Goal: Task Accomplishment & Management: Manage account settings

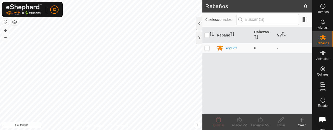
click at [208, 47] on p-checkbox at bounding box center [206, 48] width 5 height 4
checkbox input "true"
click at [253, 47] on td "0" at bounding box center [263, 48] width 23 height 10
click at [255, 46] on font "0" at bounding box center [255, 48] width 2 height 4
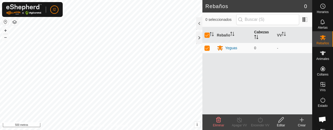
click at [263, 33] on font "Cabezas" at bounding box center [261, 32] width 15 height 4
click at [201, 24] on div at bounding box center [199, 23] width 6 height 12
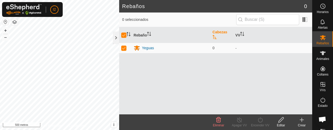
click at [213, 36] on icon "Activar para ordenar" at bounding box center [214, 37] width 4 height 4
click at [214, 47] on font "0" at bounding box center [213, 48] width 2 height 4
click at [243, 34] on icon "Activar para ordenar" at bounding box center [243, 34] width 1 height 4
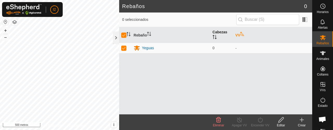
click at [216, 36] on icon "Activar para ordenar" at bounding box center [214, 37] width 4 height 4
click at [241, 36] on p-sorticon "Activar para ordenar" at bounding box center [242, 35] width 4 height 4
click at [305, 20] on span at bounding box center [305, 19] width 8 height 8
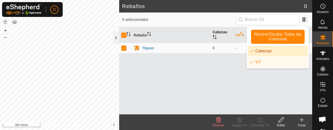
click at [259, 52] on li "Cabezas" at bounding box center [278, 51] width 60 height 10
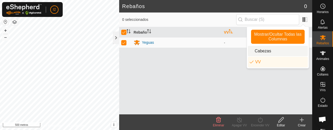
click at [259, 52] on li "Cabezas" at bounding box center [278, 51] width 60 height 10
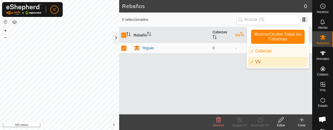
click at [265, 61] on li "VV" at bounding box center [278, 62] width 60 height 10
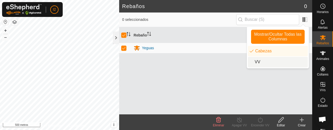
click at [265, 61] on li "VV" at bounding box center [278, 62] width 60 height 10
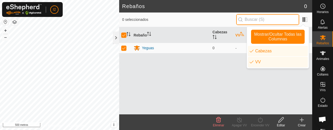
click at [272, 20] on input "text" at bounding box center [267, 19] width 63 height 11
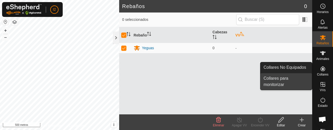
click at [273, 78] on link "Collares para monitorizar" at bounding box center [285, 81] width 51 height 17
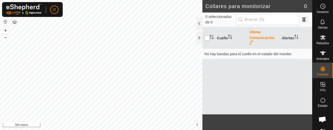
click at [208, 37] on input "checkbox" at bounding box center [206, 37] width 5 height 5
checkbox input "false"
click at [303, 20] on span at bounding box center [305, 19] width 8 height 8
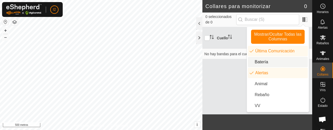
click at [255, 63] on li "Batería" at bounding box center [278, 62] width 60 height 10
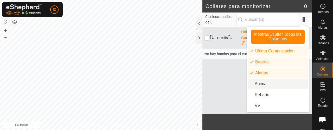
click at [254, 86] on li "Animal" at bounding box center [278, 84] width 60 height 10
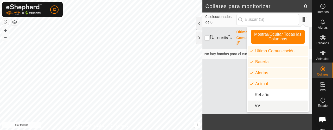
click at [254, 104] on li "VV" at bounding box center [278, 105] width 60 height 10
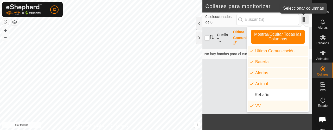
click at [303, 17] on span at bounding box center [305, 19] width 8 height 8
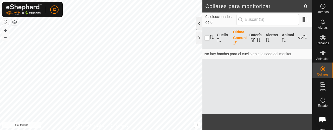
click at [197, 21] on div at bounding box center [199, 23] width 6 height 12
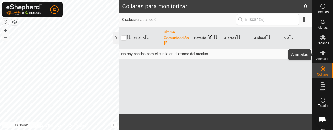
click at [321, 54] on icon at bounding box center [323, 53] width 6 height 4
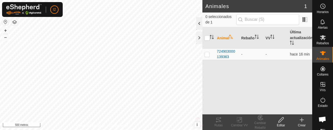
click at [198, 24] on div at bounding box center [199, 23] width 6 height 12
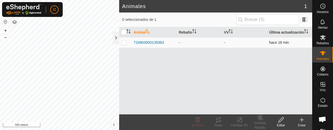
click at [124, 42] on p-checkbox at bounding box center [123, 42] width 5 height 4
checkbox input "true"
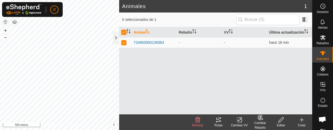
click at [260, 122] on font "Cambiar Rebaño" at bounding box center [260, 125] width 12 height 8
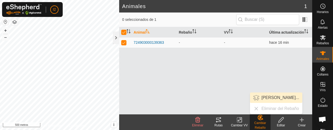
click at [269, 99] on link "[PERSON_NAME]..." at bounding box center [276, 97] width 52 height 10
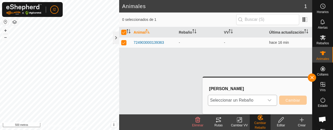
click at [270, 101] on icon "disparador desplegable" at bounding box center [269, 100] width 4 height 4
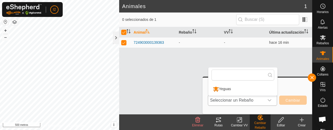
click at [222, 88] on li "Yeguas" at bounding box center [242, 88] width 69 height 13
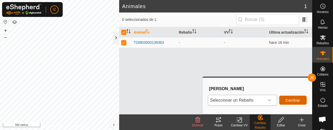
click at [295, 98] on button "Cambiar" at bounding box center [293, 99] width 28 height 9
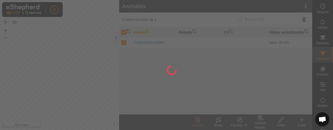
checkbox input "false"
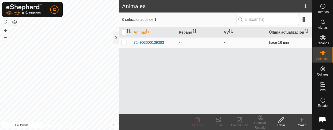
click at [123, 42] on p-checkbox at bounding box center [123, 42] width 5 height 4
checkbox input "true"
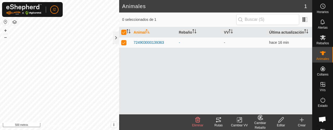
click at [300, 121] on icon at bounding box center [302, 120] width 6 height 6
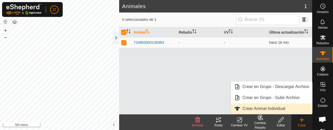
click at [252, 109] on link "Crear Animal Individual" at bounding box center [271, 108] width 81 height 10
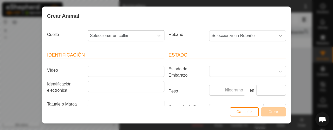
click at [155, 38] on div "disparador desplegable" at bounding box center [159, 35] width 10 height 10
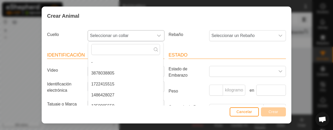
click at [104, 95] on li "1486428027" at bounding box center [125, 95] width 75 height 10
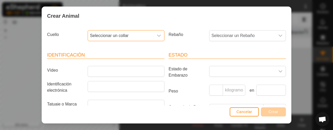
click at [157, 35] on icon "disparador desplegable" at bounding box center [159, 36] width 4 height 4
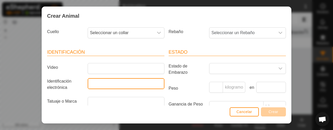
click at [95, 80] on input "Identificación electrónica" at bounding box center [126, 83] width 77 height 11
type input "724903000002512"
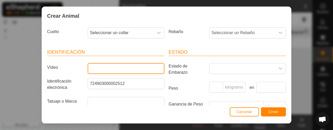
click at [92, 68] on input "Vídeo" at bounding box center [126, 68] width 77 height 11
type input "blanca"
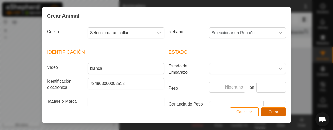
click at [278, 113] on font "Crear" at bounding box center [273, 111] width 10 height 4
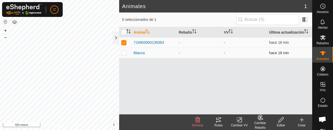
click at [122, 55] on td at bounding box center [125, 53] width 12 height 10
checkbox input "true"
click at [175, 43] on td "724903000139363" at bounding box center [154, 42] width 45 height 10
click at [148, 41] on font "724903000139363" at bounding box center [149, 42] width 30 height 4
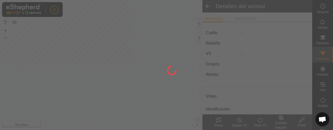
type input "-"
type input "724903000139363"
type input "-"
type input "[PERSON_NAME]"
type input "-"
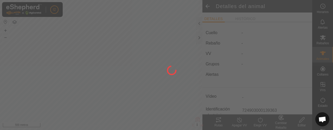
type input "0 kg"
type input "-"
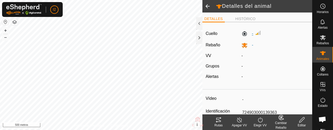
click at [243, 33] on label "-" at bounding box center [247, 33] width 12 height 6
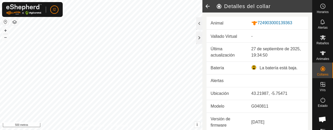
click at [227, 23] on td "Animal" at bounding box center [227, 23] width 41 height 13
click at [199, 22] on div at bounding box center [199, 23] width 6 height 12
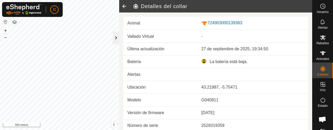
click at [115, 37] on div at bounding box center [116, 37] width 6 height 12
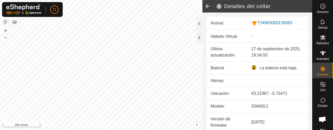
click at [204, 5] on icon at bounding box center [207, 6] width 10 height 12
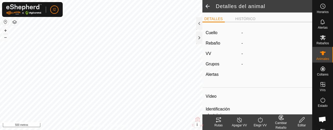
type input "-"
type input "724903000139363"
type input "-"
type input "[PERSON_NAME]"
type input "-"
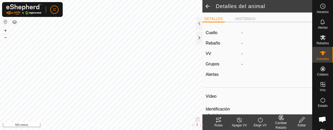
type input "0 kg"
type input "-"
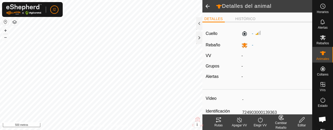
click at [241, 98] on input "-" at bounding box center [274, 99] width 69 height 9
click at [207, 3] on span at bounding box center [207, 6] width 10 height 12
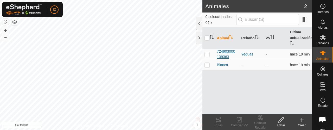
click at [223, 52] on font "724903000139363" at bounding box center [226, 54] width 18 height 10
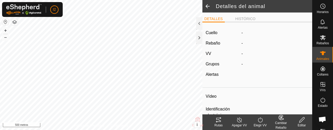
type input "-"
type input "724903000139363"
type input "-"
type input "[PERSON_NAME]"
type input "-"
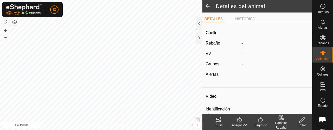
type input "0 kg"
type input "-"
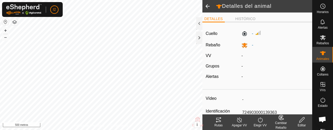
click at [305, 120] on edit-svg-icon at bounding box center [301, 120] width 21 height 6
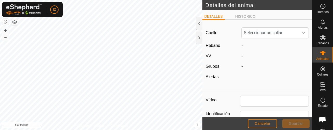
type input "724903000139363"
type input "[PERSON_NAME]"
type input "0"
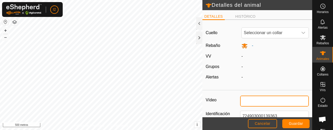
click at [248, 100] on input "Vídeo" at bounding box center [274, 100] width 69 height 11
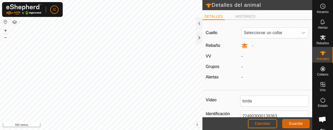
click at [297, 122] on font "Guardar" at bounding box center [296, 123] width 14 height 4
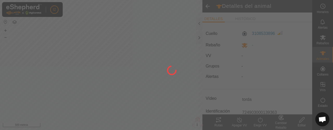
type input "-"
type input "0 kg"
type input "-"
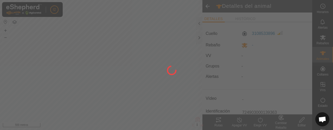
type input "torda"
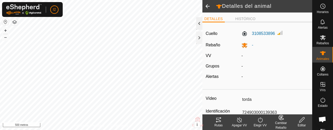
click at [197, 24] on div at bounding box center [199, 23] width 6 height 12
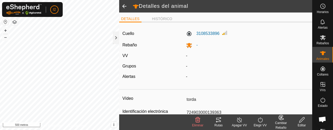
click at [125, 5] on span at bounding box center [124, 6] width 10 height 12
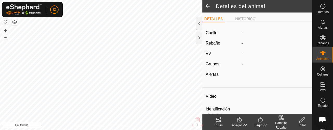
type input "torda"
type input "724903000139363"
type input "-"
type input "[PERSON_NAME]"
type input "-"
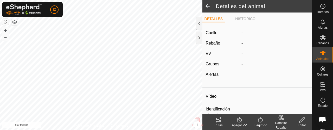
type input "0 kg"
type input "-"
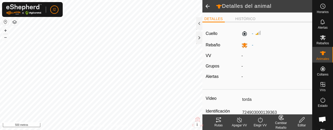
click at [206, 6] on span at bounding box center [207, 6] width 10 height 12
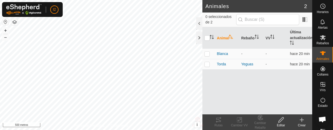
click at [300, 120] on icon at bounding box center [302, 120] width 6 height 6
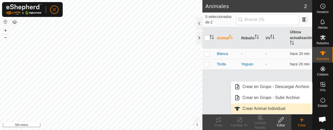
click at [260, 107] on link "Crear Animal Individual" at bounding box center [271, 108] width 81 height 10
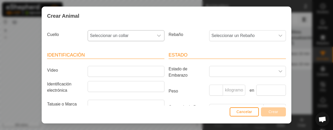
click at [158, 35] on icon "disparador desplegable" at bounding box center [159, 36] width 4 height 2
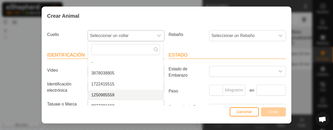
click at [108, 94] on li "1250985559" at bounding box center [125, 95] width 75 height 10
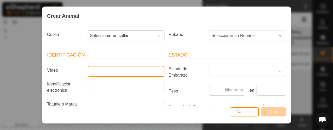
click at [120, 70] on input "Vídeo" at bounding box center [126, 71] width 77 height 11
type input "caretina"
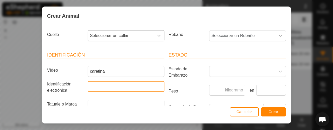
click at [95, 86] on input "Identificación electrónica" at bounding box center [126, 86] width 77 height 11
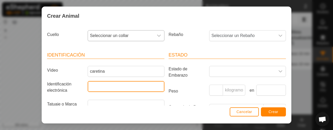
click at [95, 86] on input "Identificación electrónica" at bounding box center [126, 86] width 77 height 11
type input "724903000053957"
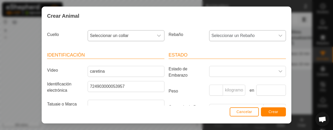
click at [278, 35] on icon "disparador desplegable" at bounding box center [280, 36] width 4 height 4
click at [221, 71] on li "Yeguas" at bounding box center [247, 73] width 75 height 10
click at [278, 111] on button "Crear" at bounding box center [273, 111] width 25 height 9
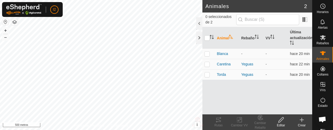
click at [302, 120] on icon at bounding box center [302, 120] width 6 height 6
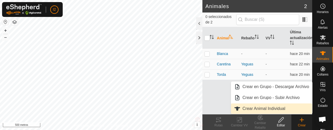
click at [275, 108] on link "Crear Animal Individual" at bounding box center [271, 108] width 81 height 10
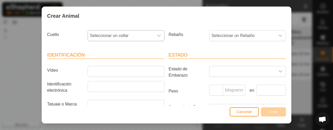
click at [157, 34] on icon "disparador desplegable" at bounding box center [159, 36] width 4 height 4
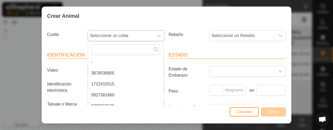
click at [102, 82] on li "1722415515" at bounding box center [125, 84] width 75 height 10
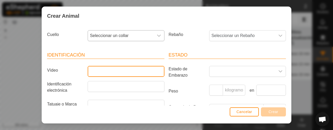
click at [100, 69] on input "Vídeo" at bounding box center [126, 71] width 77 height 11
type input "lazana"
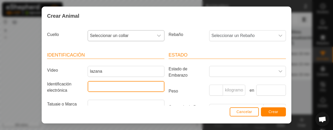
click at [96, 82] on input "Identificación electrónica" at bounding box center [126, 86] width 77 height 11
type input "724903000053954"
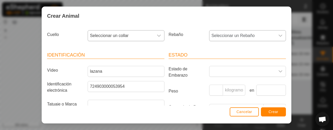
click at [278, 36] on icon "disparador desplegable" at bounding box center [280, 36] width 4 height 4
click at [229, 74] on li "Yeguas" at bounding box center [247, 73] width 75 height 10
click at [278, 109] on button "Crear" at bounding box center [273, 111] width 25 height 9
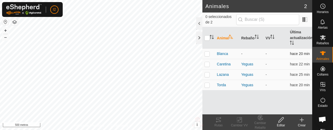
click at [207, 54] on p-checkbox at bounding box center [206, 53] width 5 height 4
checkbox input "true"
click at [207, 64] on p-checkbox at bounding box center [206, 64] width 5 height 4
checkbox input "true"
click at [206, 77] on td at bounding box center [208, 74] width 12 height 10
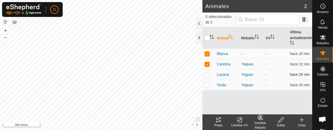
checkbox input "true"
click at [206, 88] on td at bounding box center [208, 85] width 12 height 10
checkbox input "true"
click at [199, 25] on div at bounding box center [199, 23] width 6 height 12
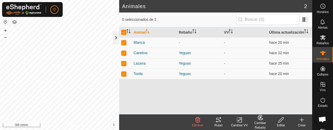
click at [114, 35] on div at bounding box center [116, 37] width 6 height 12
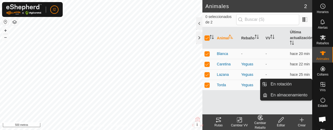
click at [321, 82] on icon at bounding box center [322, 84] width 5 height 5
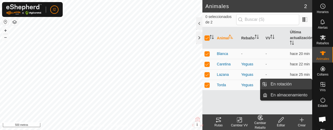
click at [284, 85] on link "En rotación" at bounding box center [289, 84] width 44 height 10
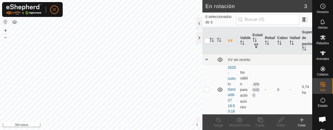
click at [7, 22] on button "button" at bounding box center [5, 22] width 6 height 6
click at [200, 38] on div at bounding box center [199, 37] width 6 height 12
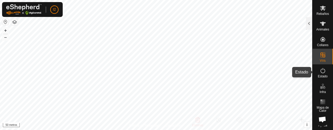
click at [322, 74] on es-activation-svg-icon at bounding box center [322, 70] width 9 height 8
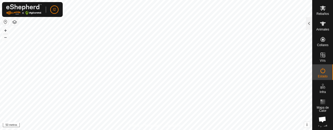
click at [322, 74] on es-activation-svg-icon at bounding box center [322, 70] width 9 height 8
click at [318, 74] on es-activation-svg-icon at bounding box center [322, 70] width 9 height 8
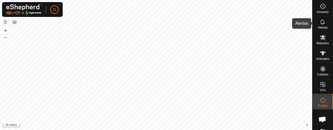
click at [318, 27] on font "Alertas" at bounding box center [323, 28] width 10 height 4
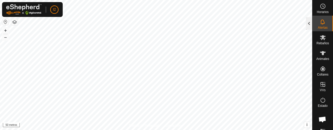
click at [308, 27] on div at bounding box center [309, 23] width 6 height 12
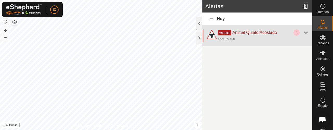
click at [305, 33] on div at bounding box center [306, 32] width 6 height 6
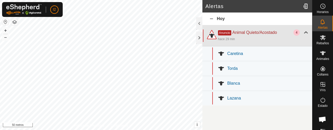
click at [296, 33] on font "4" at bounding box center [297, 33] width 2 height 4
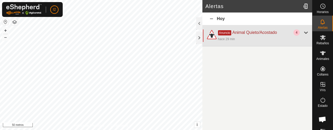
click at [297, 32] on font "4" at bounding box center [297, 33] width 2 height 4
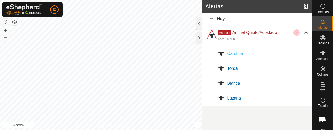
click at [247, 53] on div "Caretina" at bounding box center [268, 53] width 82 height 6
click at [232, 67] on font "Torda" at bounding box center [232, 68] width 10 height 4
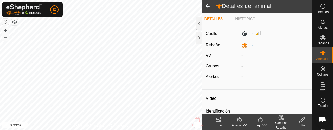
type input "torda"
type input "724903000139363"
type input "-"
type input "[PERSON_NAME]"
type input "-"
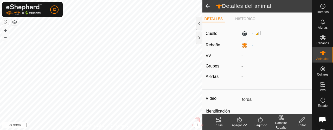
type input "0 kg"
type input "-"
click at [250, 18] on font "HISTÓRICO" at bounding box center [245, 19] width 20 height 4
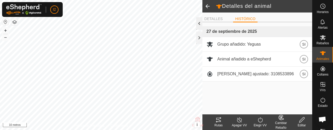
click at [198, 25] on div at bounding box center [199, 23] width 6 height 12
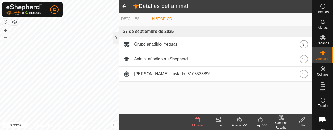
click at [123, 5] on span at bounding box center [124, 6] width 10 height 12
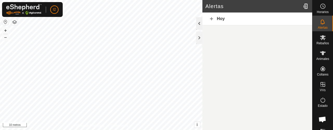
click at [198, 24] on div at bounding box center [199, 23] width 6 height 12
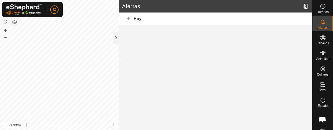
click at [129, 20] on div "Hoy" at bounding box center [215, 18] width 193 height 13
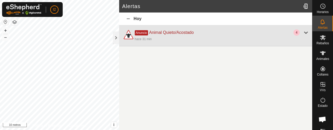
click at [145, 34] on font "Anuncio" at bounding box center [141, 33] width 11 height 4
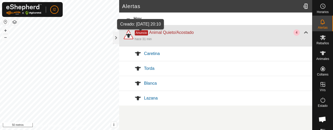
click at [144, 40] on font "hace 31 min" at bounding box center [143, 39] width 17 height 4
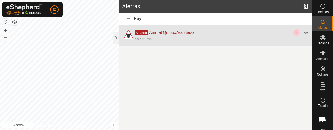
click at [298, 31] on div "4" at bounding box center [296, 32] width 6 height 6
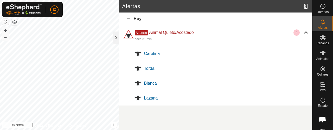
click at [137, 54] on div at bounding box center [138, 53] width 12 height 12
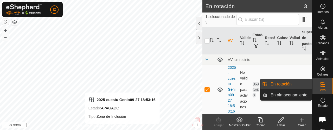
click at [300, 85] on link "En rotación" at bounding box center [289, 84] width 44 height 10
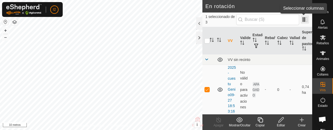
click at [306, 20] on span at bounding box center [305, 19] width 8 height 8
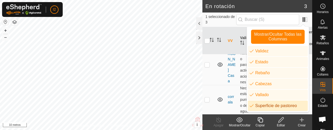
scroll to position [83, 0]
click at [302, 20] on span at bounding box center [305, 19] width 8 height 8
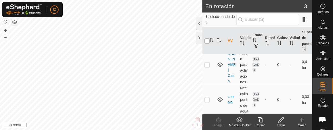
click at [208, 41] on input "checkbox" at bounding box center [206, 40] width 5 height 5
checkbox input "true"
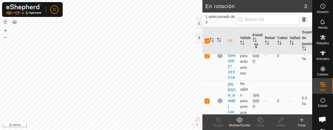
scroll to position [0, 0]
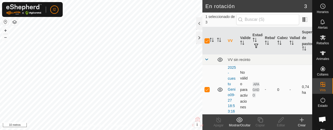
click at [254, 90] on font "APAGADO" at bounding box center [256, 89] width 7 height 15
click at [256, 46] on span "button" at bounding box center [256, 46] width 4 height 4
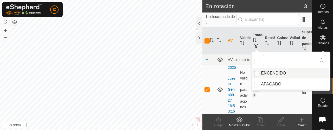
click at [256, 75] on input "ENCENDIDO" at bounding box center [256, 73] width 5 height 5
checkbox input "true"
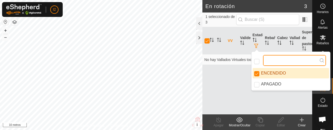
click at [281, 62] on input "text" at bounding box center [294, 60] width 63 height 11
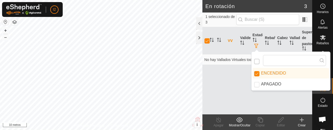
click at [255, 62] on input "checkbox" at bounding box center [256, 61] width 5 height 5
checkbox input "false"
checkbox input "true"
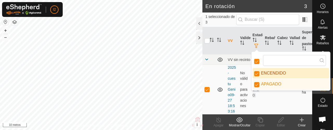
scroll to position [3, 3]
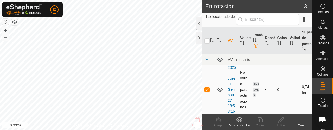
click at [220, 90] on icon at bounding box center [220, 89] width 6 height 6
click at [255, 87] on td "APAGADO" at bounding box center [256, 89] width 12 height 49
click at [207, 90] on p-checkbox at bounding box center [206, 89] width 5 height 4
checkbox input "false"
click at [218, 93] on icon at bounding box center [220, 89] width 6 height 6
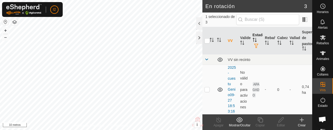
click at [255, 38] on icon "Activar para ordenar" at bounding box center [255, 40] width 4 height 4
click at [255, 45] on span "button" at bounding box center [256, 46] width 4 height 4
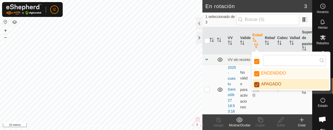
click at [257, 84] on input "APAGADO" at bounding box center [256, 84] width 5 height 5
checkbox input "false"
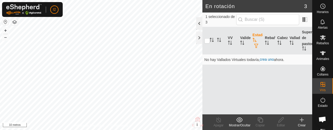
click at [200, 25] on div at bounding box center [199, 23] width 6 height 12
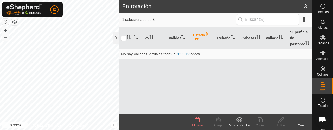
scroll to position [0, 0]
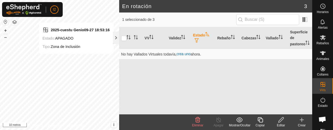
click at [196, 38] on span "button" at bounding box center [197, 40] width 4 height 4
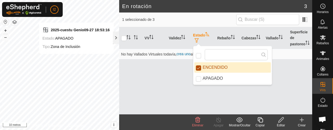
click at [198, 67] on input "ENCENDIDO" at bounding box center [198, 67] width 5 height 5
checkbox input "false"
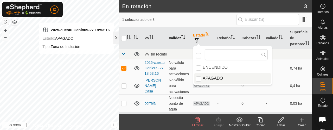
click at [181, 39] on icon "Activar para ordenar" at bounding box center [183, 37] width 4 height 4
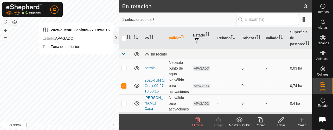
click at [174, 94] on td "No válido para activaciones" at bounding box center [179, 86] width 24 height 18
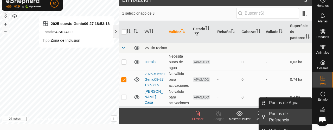
scroll to position [6, 0]
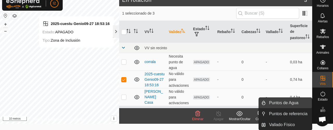
click at [295, 104] on link "Puntos de Agua" at bounding box center [289, 103] width 46 height 10
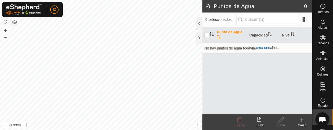
click at [219, 36] on icon "Activar para ordenar" at bounding box center [219, 37] width 4 height 4
click at [206, 39] on th at bounding box center [208, 35] width 12 height 16
click at [208, 36] on input "checkbox" at bounding box center [206, 35] width 5 height 5
checkbox input "false"
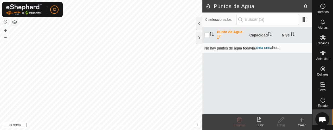
click at [264, 47] on font "crea uno" at bounding box center [263, 48] width 14 height 4
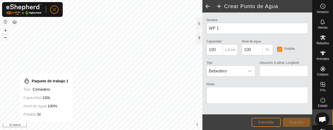
type input "43.219358, -5.755053"
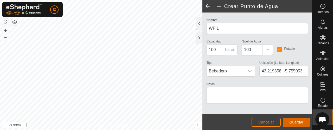
click at [295, 125] on button "Guardar" at bounding box center [296, 122] width 27 height 9
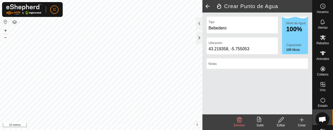
click at [291, 35] on div "Nivel de Agua 100% Capacidad 100 litros" at bounding box center [295, 35] width 26 height 37
click at [222, 25] on div "Tipo Bebedero" at bounding box center [242, 25] width 71 height 17
click at [200, 25] on div at bounding box center [199, 23] width 6 height 12
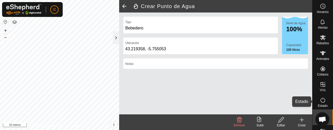
click at [321, 101] on icon at bounding box center [323, 100] width 6 height 6
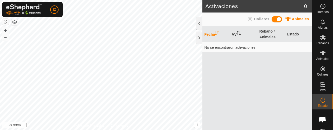
click at [233, 49] on font "No se encontraron activaciones." at bounding box center [230, 47] width 52 height 4
click at [215, 31] on icon "Activar para ordenar" at bounding box center [217, 33] width 4 height 4
click at [196, 24] on div at bounding box center [199, 23] width 6 height 12
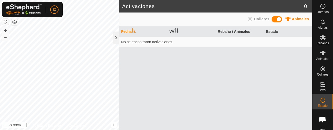
click at [166, 43] on font "No se encontraron activaciones." at bounding box center [147, 42] width 52 height 4
click at [133, 31] on icon "Activar para ordenar" at bounding box center [134, 30] width 4 height 4
click at [235, 31] on font "Rebaño / Animales" at bounding box center [234, 31] width 33 height 4
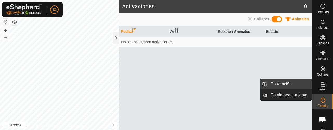
click at [286, 84] on link "En rotación" at bounding box center [289, 84] width 44 height 10
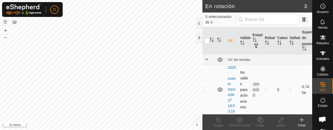
click at [206, 90] on p-checkbox at bounding box center [206, 89] width 5 height 4
checkbox input "true"
click at [254, 47] on span "button" at bounding box center [256, 46] width 4 height 4
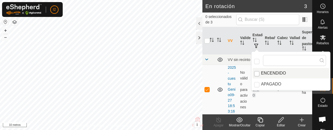
click at [255, 74] on input "ENCENDIDO" at bounding box center [256, 73] width 5 height 5
checkbox input "true"
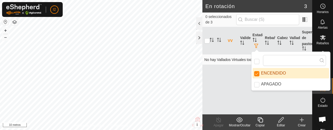
click at [224, 59] on font "No hay Vallados Virtuales todavía," at bounding box center [231, 59] width 55 height 4
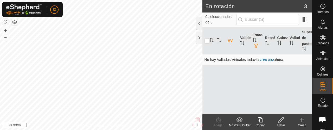
click at [265, 59] on font "crea uno" at bounding box center [267, 59] width 14 height 4
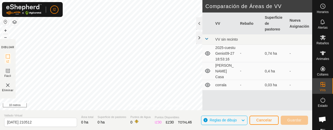
click at [225, 54] on font "2025-cuestu Genio09-27 18:53:16" at bounding box center [225, 54] width 20 height 16
click at [207, 55] on icon at bounding box center [207, 53] width 6 height 6
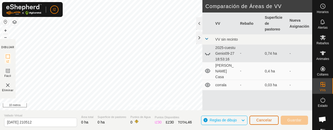
click at [261, 119] on font "Cancelar" at bounding box center [264, 120] width 16 height 4
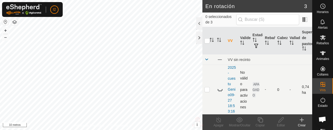
click at [256, 92] on td "APAGADO" at bounding box center [256, 89] width 12 height 49
click at [198, 20] on div at bounding box center [199, 23] width 6 height 12
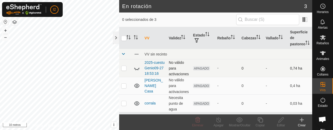
click at [141, 76] on td at bounding box center [137, 68] width 11 height 18
click at [136, 71] on icon at bounding box center [137, 68] width 6 height 6
click at [172, 76] on font "No válido para activaciones" at bounding box center [179, 68] width 20 height 16
click at [170, 77] on td "No válido para activaciones" at bounding box center [179, 68] width 24 height 18
click at [172, 73] on font "No válido para activaciones" at bounding box center [179, 68] width 20 height 16
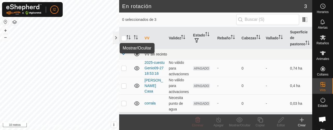
click at [141, 59] on td at bounding box center [137, 54] width 11 height 10
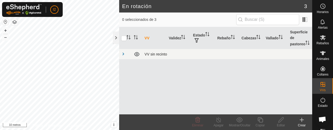
click at [160, 57] on td "VV sin recinto" at bounding box center [228, 54] width 170 height 10
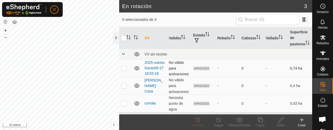
click at [199, 68] on font "APAGADO" at bounding box center [201, 68] width 15 height 4
click at [197, 37] on th "Estado" at bounding box center [203, 38] width 24 height 22
click at [206, 35] on icon "Activar para ordenar" at bounding box center [207, 34] width 4 height 4
click at [201, 36] on font "Estado" at bounding box center [199, 35] width 12 height 4
click at [198, 41] on span "button" at bounding box center [197, 40] width 4 height 4
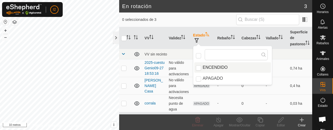
click at [216, 67] on li "ENCENDIDO" at bounding box center [232, 67] width 76 height 10
checkbox input "true"
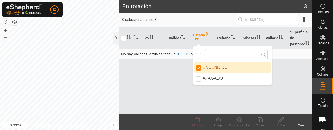
click at [184, 53] on font "crea uno" at bounding box center [183, 54] width 14 height 4
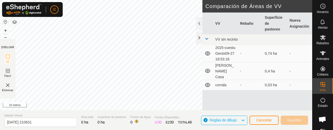
click at [8, 87] on img at bounding box center [8, 85] width 6 height 6
click at [7, 87] on img at bounding box center [8, 85] width 6 height 6
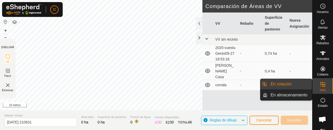
click at [322, 85] on icon at bounding box center [323, 84] width 6 height 6
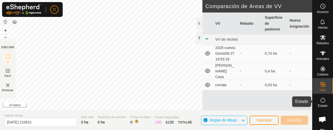
click at [321, 102] on icon at bounding box center [323, 100] width 6 height 6
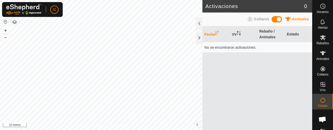
click at [217, 31] on icon "Activar para ordenar" at bounding box center [217, 33] width 4 height 4
click at [198, 25] on div at bounding box center [199, 23] width 6 height 12
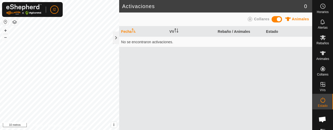
click at [165, 41] on font "No se encontraron activaciones." at bounding box center [147, 42] width 52 height 4
click at [172, 29] on font "VV" at bounding box center [171, 31] width 5 height 4
click at [5, 39] on font "–" at bounding box center [5, 36] width 3 height 5
click at [5, 36] on font "–" at bounding box center [5, 36] width 3 height 5
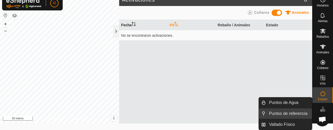
scroll to position [6, 0]
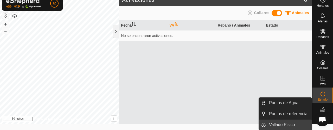
click at [285, 124] on link "Vallado Físico" at bounding box center [289, 124] width 46 height 10
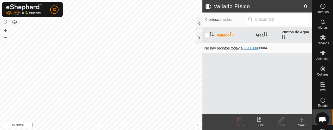
click at [253, 47] on font "crea uno" at bounding box center [251, 48] width 14 height 4
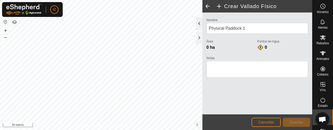
click at [199, 25] on div at bounding box center [199, 23] width 6 height 12
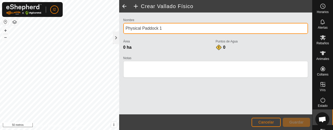
click at [179, 29] on input "Physical Paddock 1" at bounding box center [215, 28] width 185 height 11
type input "P"
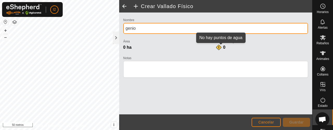
type input "genio"
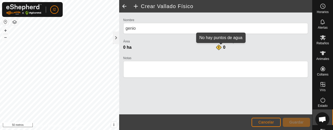
click at [222, 48] on div "0" at bounding box center [221, 47] width 10 height 6
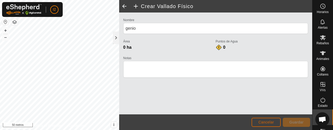
click at [262, 120] on font "Cancelar" at bounding box center [266, 122] width 16 height 4
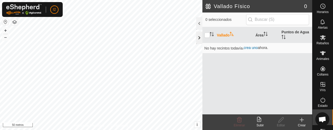
click at [196, 37] on div at bounding box center [199, 37] width 6 height 12
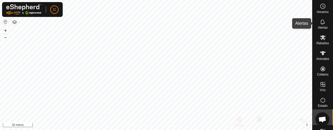
click at [320, 27] on font "Alertas" at bounding box center [323, 28] width 10 height 4
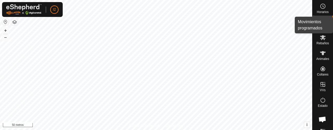
click at [320, 8] on icon at bounding box center [323, 6] width 6 height 6
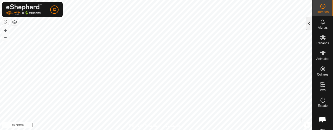
click at [309, 26] on div at bounding box center [309, 23] width 6 height 12
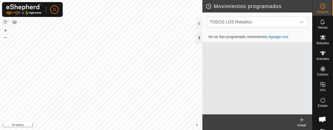
click at [198, 36] on div at bounding box center [199, 37] width 6 height 12
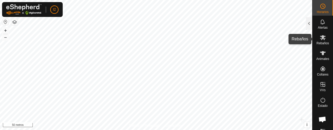
click at [320, 37] on icon at bounding box center [323, 37] width 6 height 6
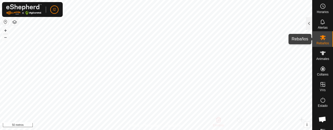
click at [320, 38] on icon at bounding box center [323, 37] width 6 height 5
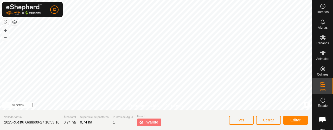
click at [150, 125] on span "inválido" at bounding box center [151, 121] width 14 height 5
click at [239, 122] on span "Ver" at bounding box center [242, 120] width 6 height 4
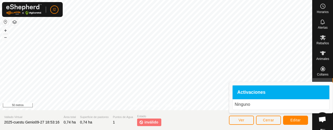
click at [247, 96] on div "Activaciones" at bounding box center [281, 92] width 97 height 14
click at [244, 106] on p "Ninguno" at bounding box center [281, 104] width 93 height 6
click at [265, 104] on p "Ninguno" at bounding box center [281, 104] width 93 height 6
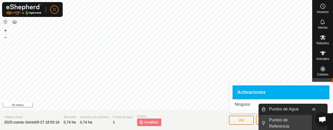
scroll to position [6, 0]
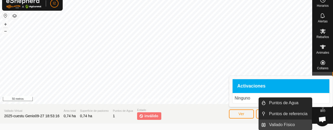
click at [279, 126] on link "Vallado Físico" at bounding box center [289, 124] width 46 height 10
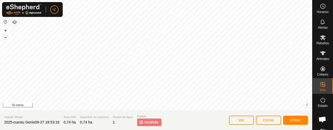
click at [7, 37] on font "–" at bounding box center [5, 36] width 3 height 5
click at [148, 122] on font "inválido" at bounding box center [151, 122] width 14 height 4
click at [292, 120] on font "Editar" at bounding box center [295, 120] width 10 height 4
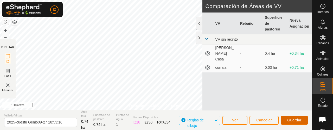
click at [297, 121] on font "Guardar" at bounding box center [294, 120] width 14 height 4
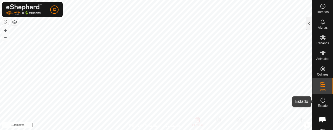
click at [321, 101] on icon at bounding box center [323, 100] width 6 height 6
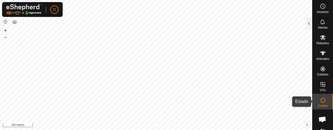
click at [320, 103] on icon at bounding box center [323, 100] width 6 height 6
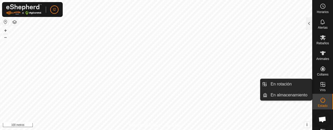
click at [320, 83] on icon at bounding box center [322, 84] width 5 height 5
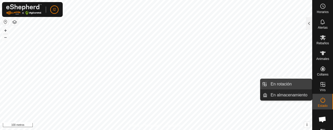
click at [295, 87] on link "En rotación" at bounding box center [289, 84] width 44 height 10
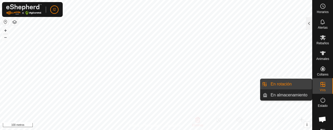
click at [276, 81] on link "En rotación" at bounding box center [289, 84] width 44 height 10
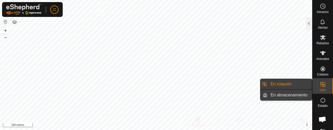
click at [295, 96] on link "En almacenamiento" at bounding box center [289, 95] width 44 height 10
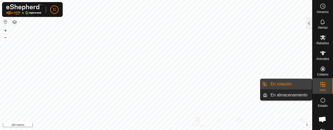
click at [301, 83] on link "En rotación" at bounding box center [289, 84] width 44 height 10
click at [263, 85] on li "En rotación" at bounding box center [285, 84] width 51 height 10
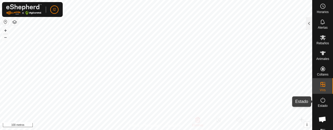
click at [321, 103] on icon at bounding box center [323, 100] width 6 height 6
